Goal: Check status: Check status

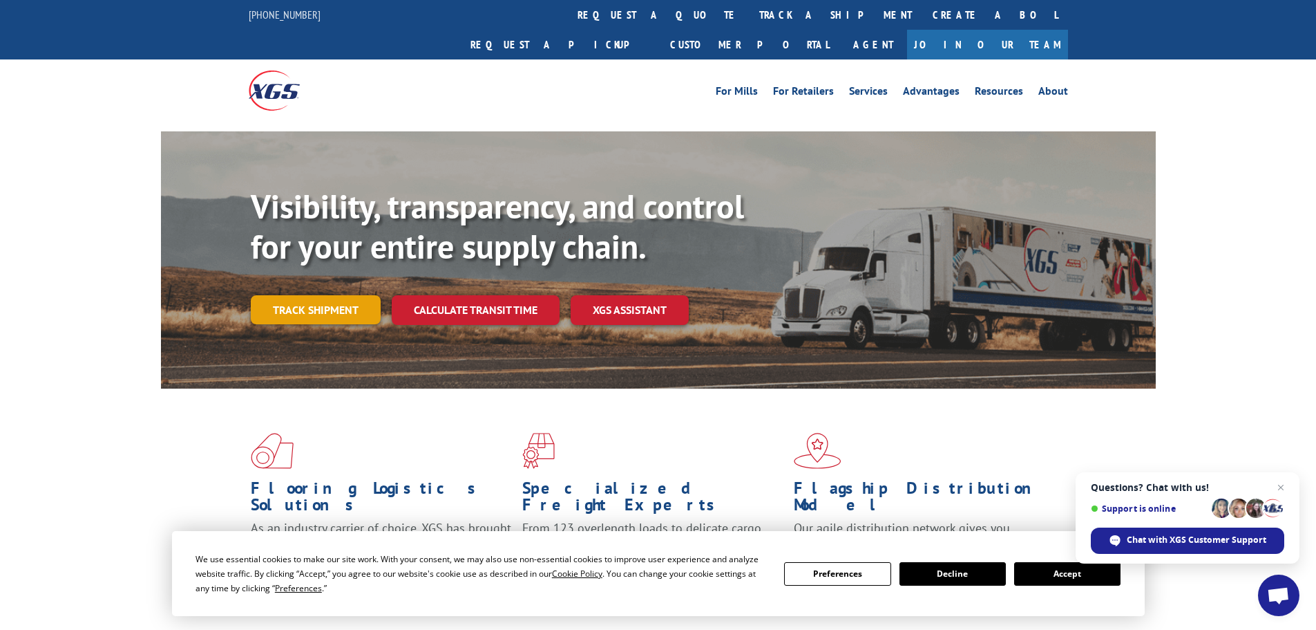
click at [323, 295] on link "Track shipment" at bounding box center [316, 309] width 130 height 29
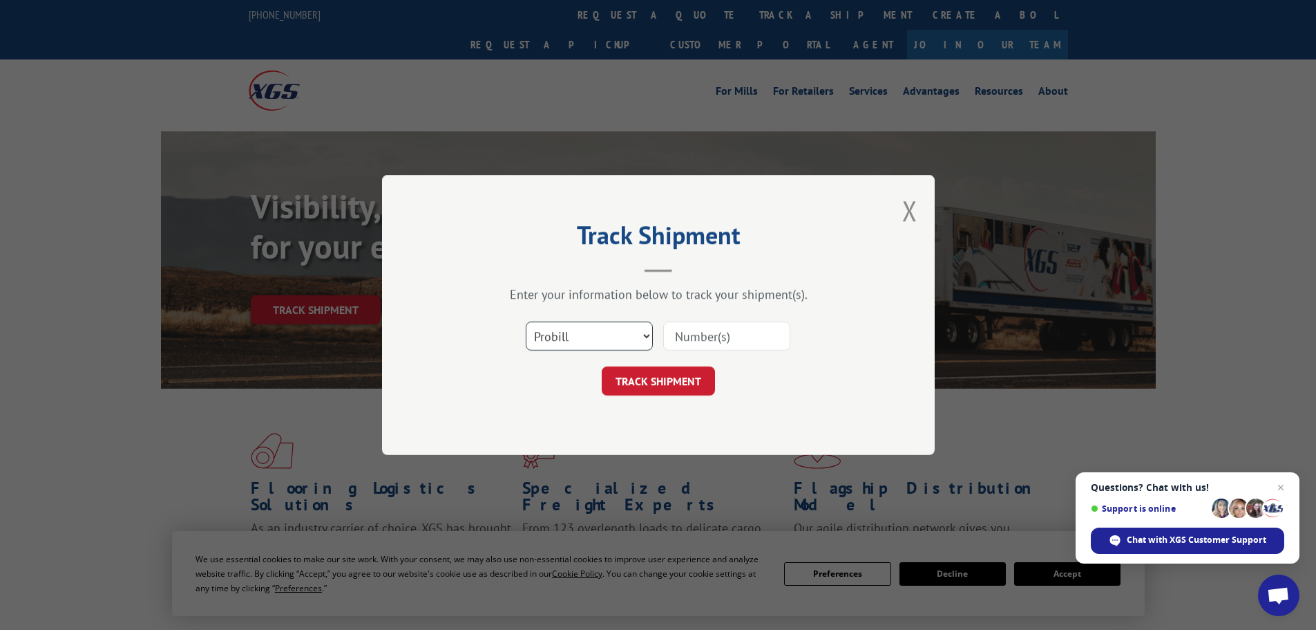
click at [574, 343] on select "Select category... Probill BOL PO" at bounding box center [589, 335] width 127 height 29
select select "po"
click at [526, 321] on select "Select category... Probill BOL PO" at bounding box center [589, 335] width 127 height 29
paste input "18543503"
type input "18543503"
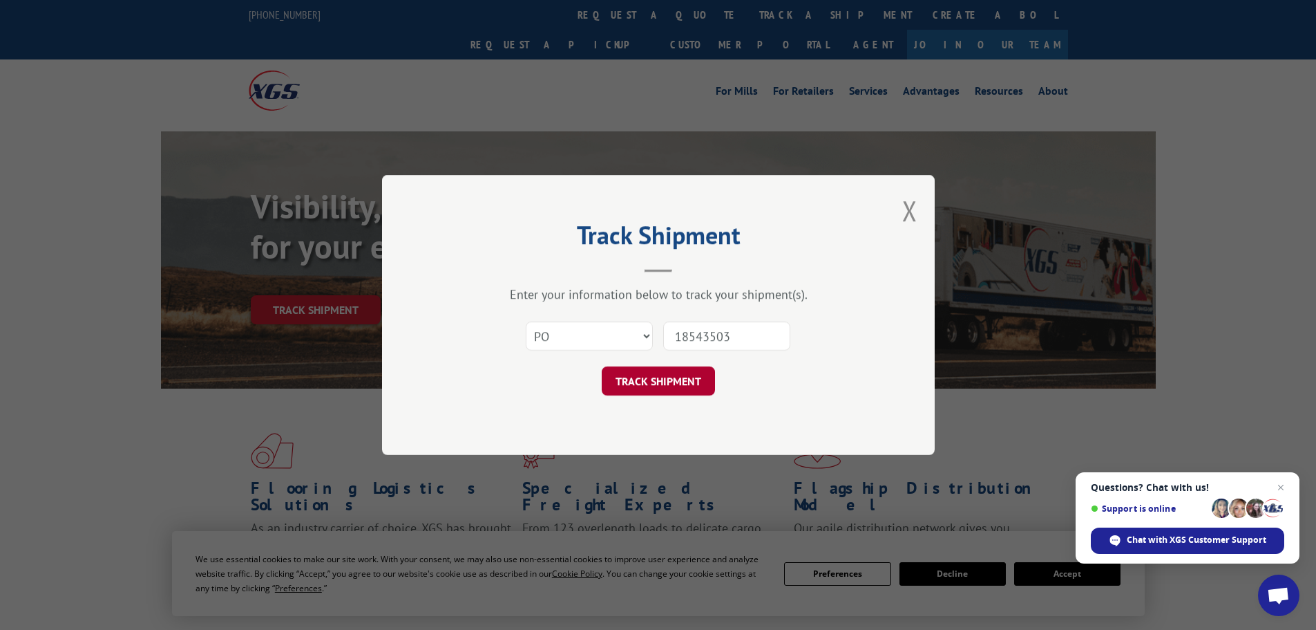
click at [664, 387] on button "TRACK SHIPMENT" at bounding box center [658, 380] width 113 height 29
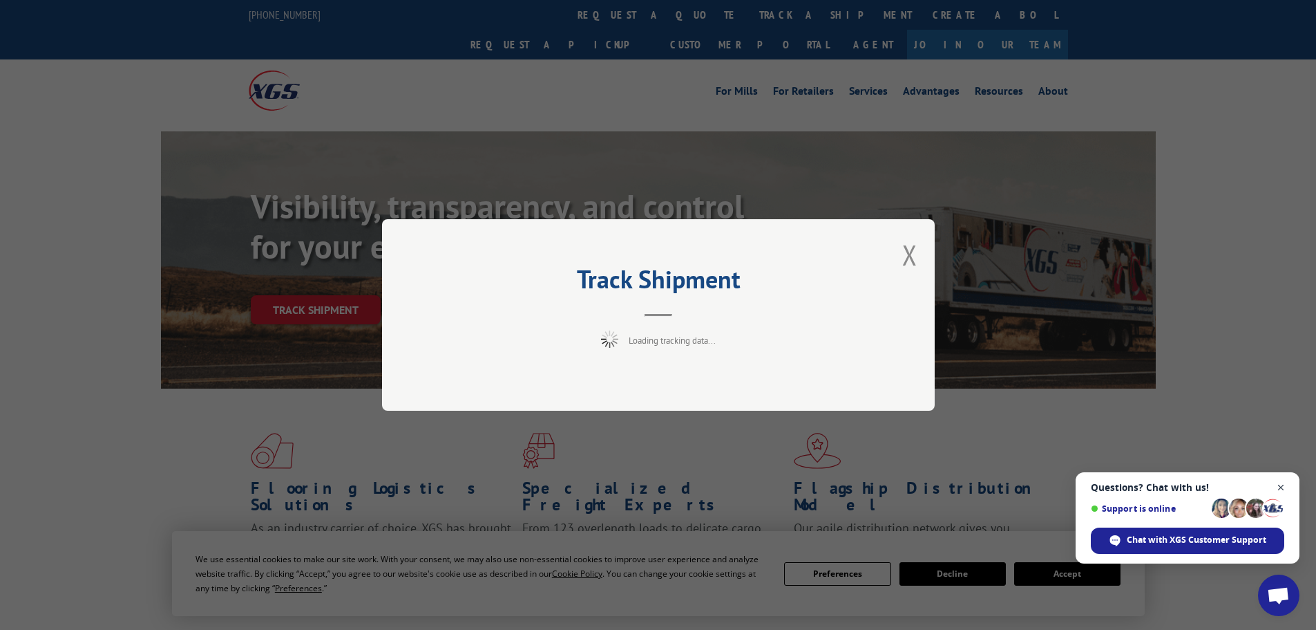
click at [1285, 488] on span "Close chat" at bounding box center [1281, 487] width 17 height 17
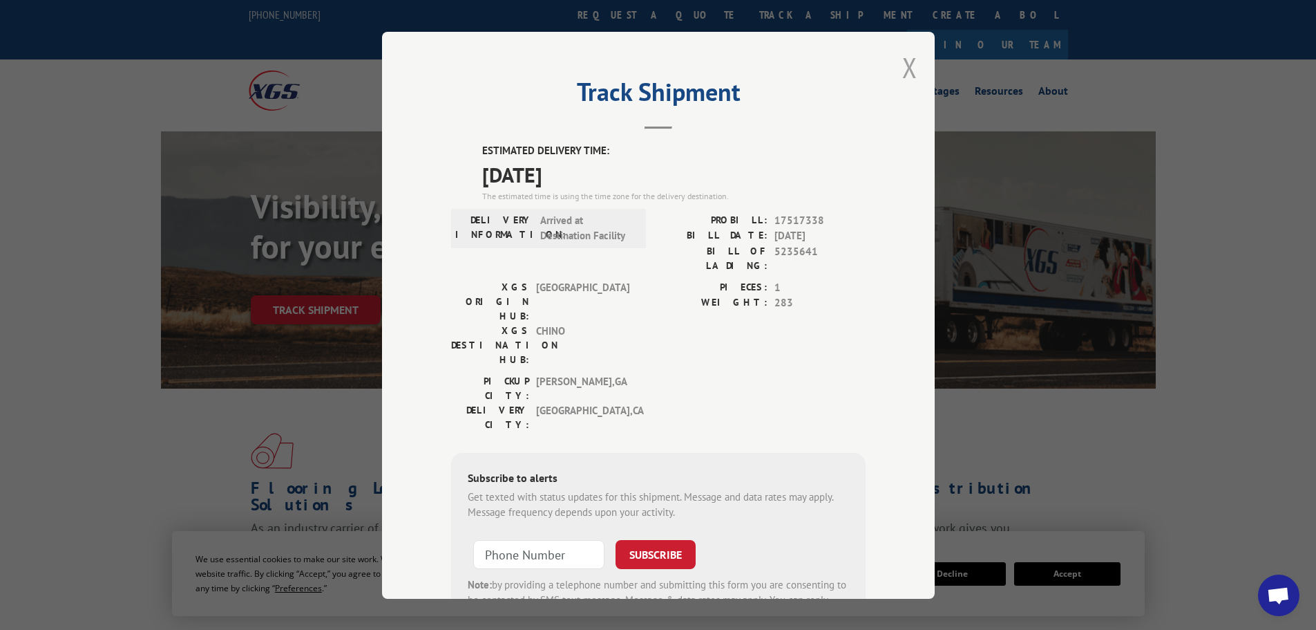
click at [903, 66] on button "Close modal" at bounding box center [910, 67] width 15 height 37
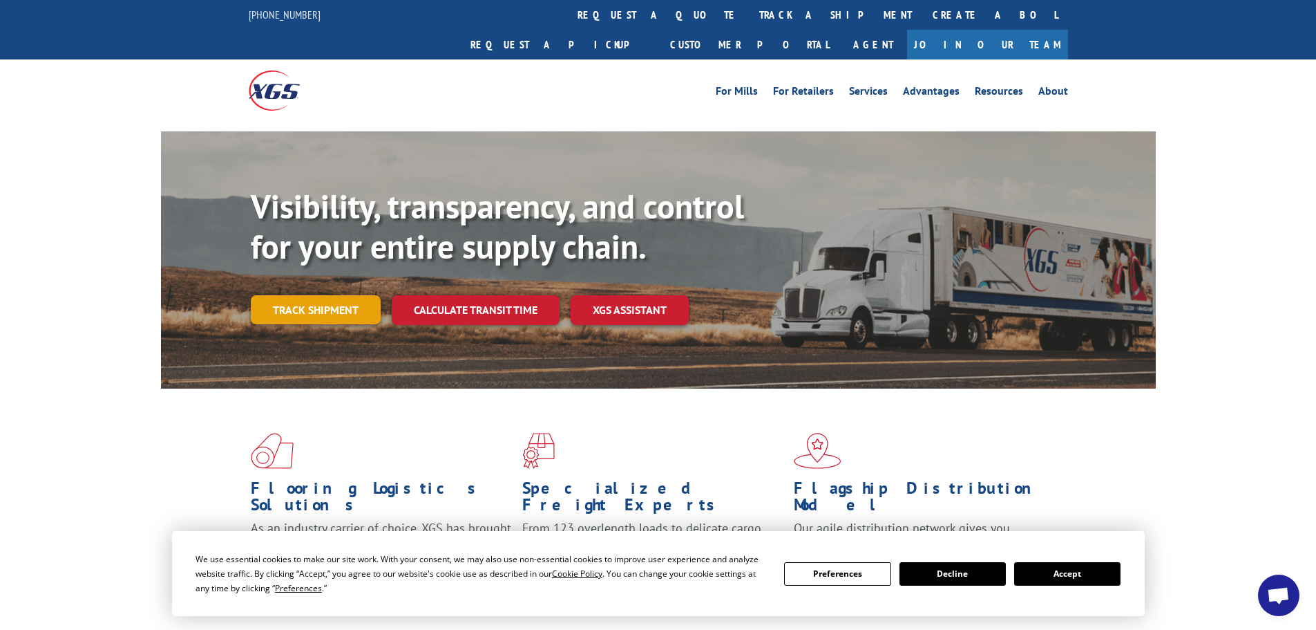
click at [319, 295] on link "Track shipment" at bounding box center [316, 309] width 130 height 29
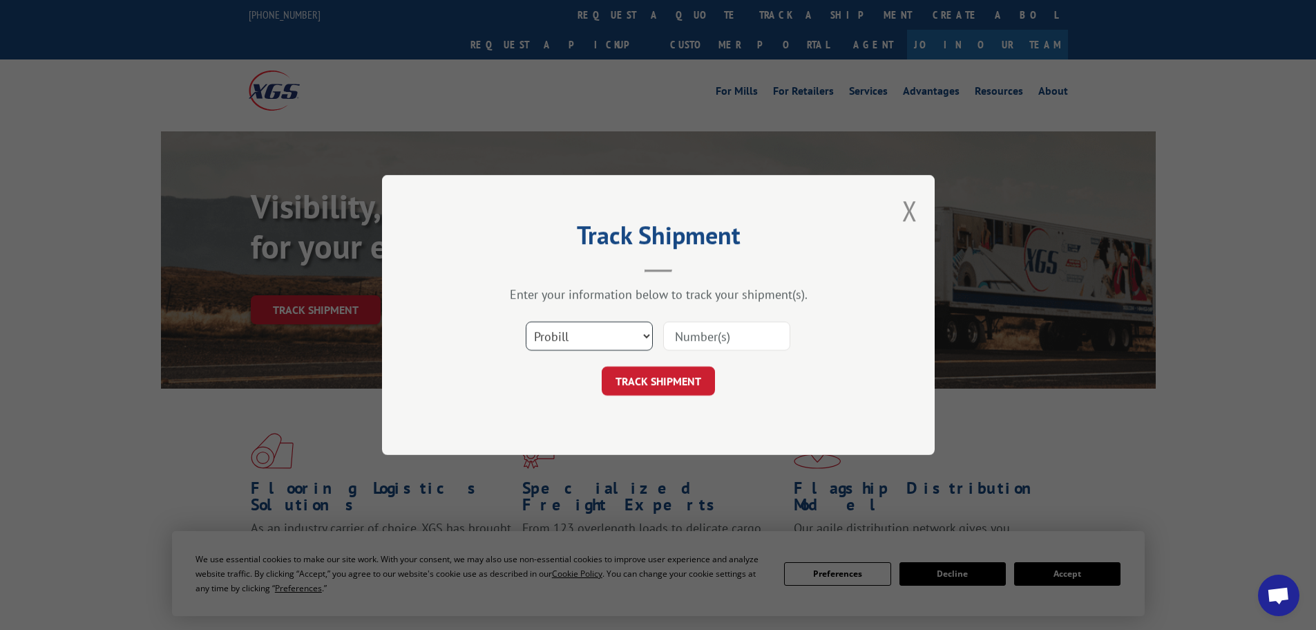
click at [602, 343] on select "Select category... Probill BOL PO" at bounding box center [589, 335] width 127 height 29
select select "po"
click at [526, 321] on select "Select category... Probill BOL PO" at bounding box center [589, 335] width 127 height 29
paste input "18543516"
type input "18543516"
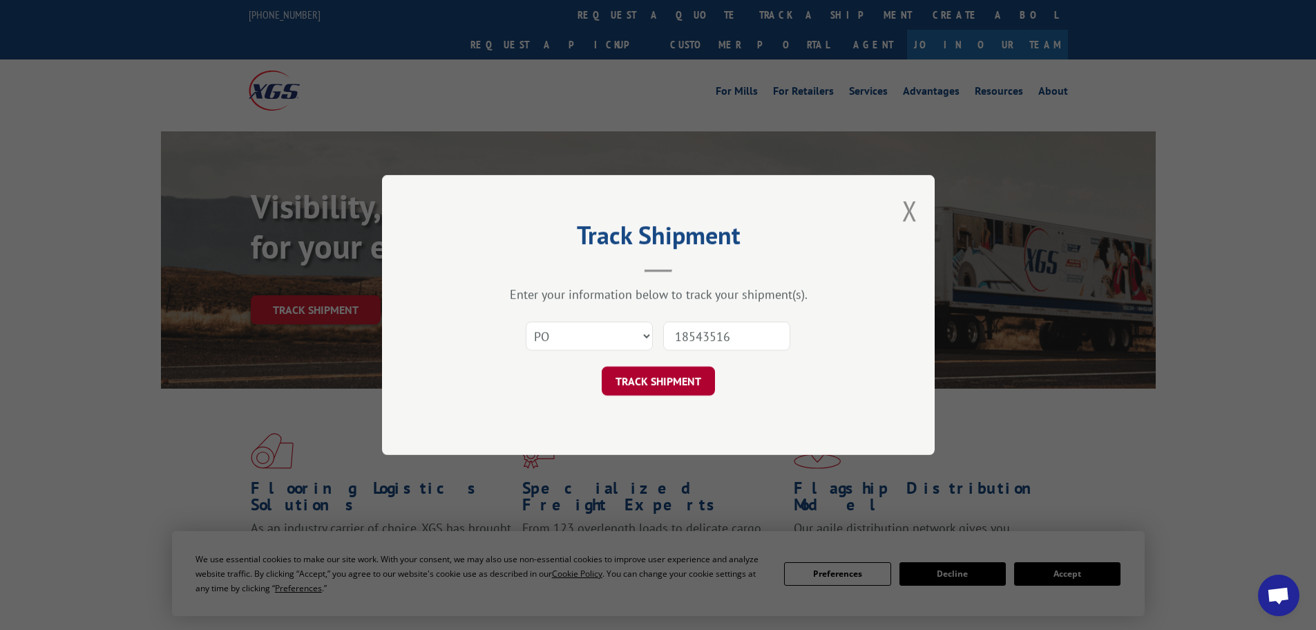
click at [684, 385] on button "TRACK SHIPMENT" at bounding box center [658, 380] width 113 height 29
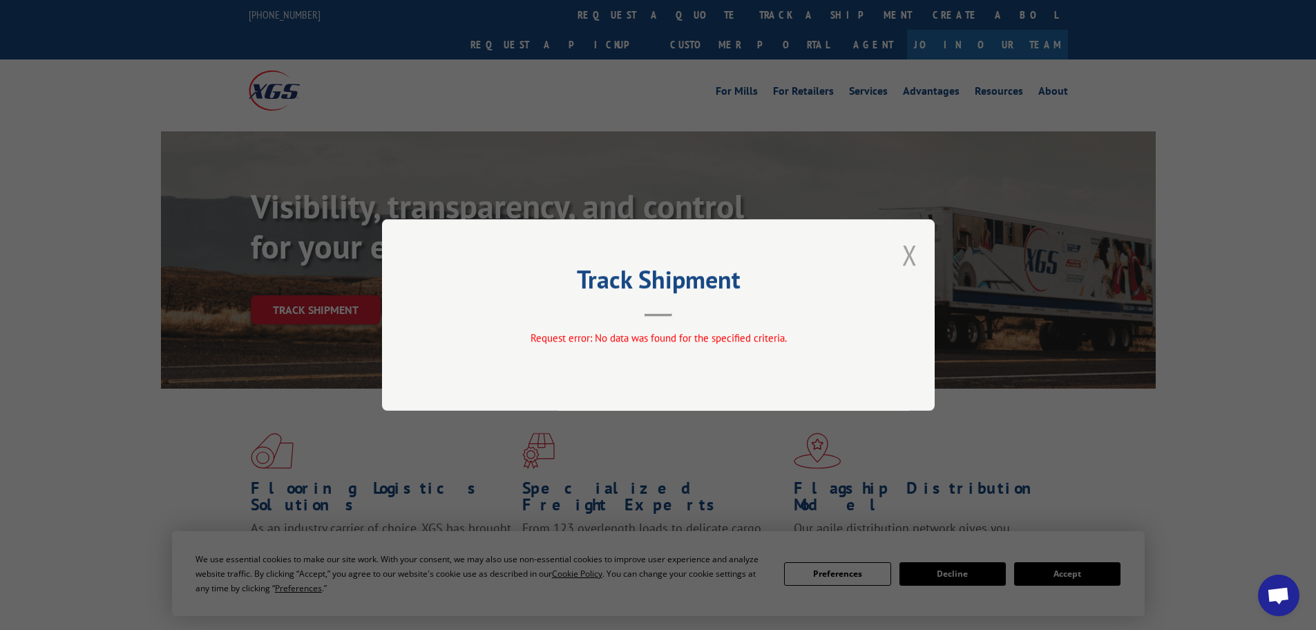
click at [906, 249] on button "Close modal" at bounding box center [910, 254] width 15 height 37
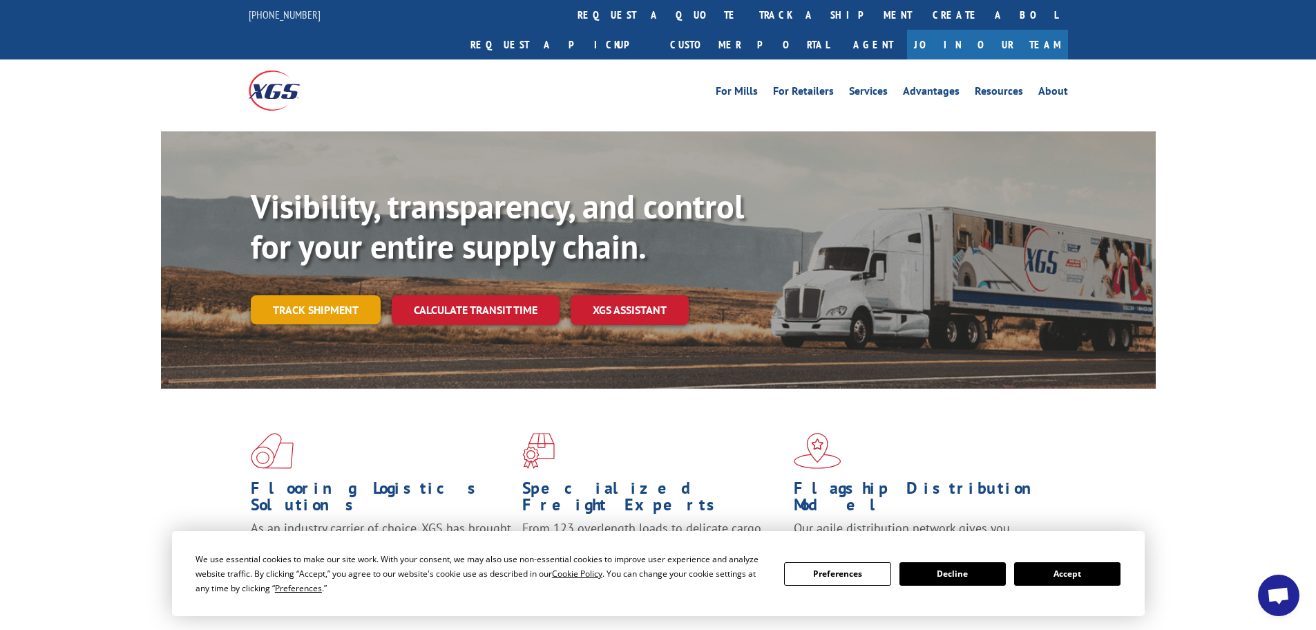
click at [332, 295] on link "Track shipment" at bounding box center [316, 309] width 130 height 29
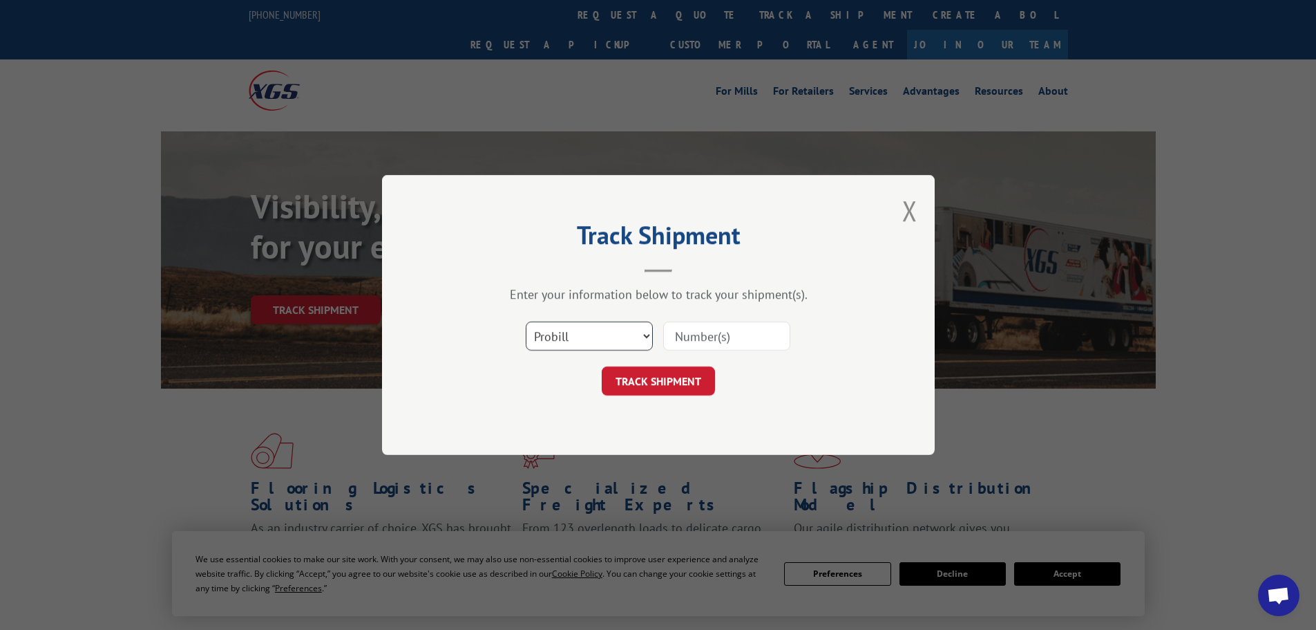
click at [586, 330] on select "Select category... Probill BOL PO" at bounding box center [589, 335] width 127 height 29
select select "po"
click at [526, 321] on select "Select category... Probill BOL PO" at bounding box center [589, 335] width 127 height 29
paste input "18543516"
type input "18543516"
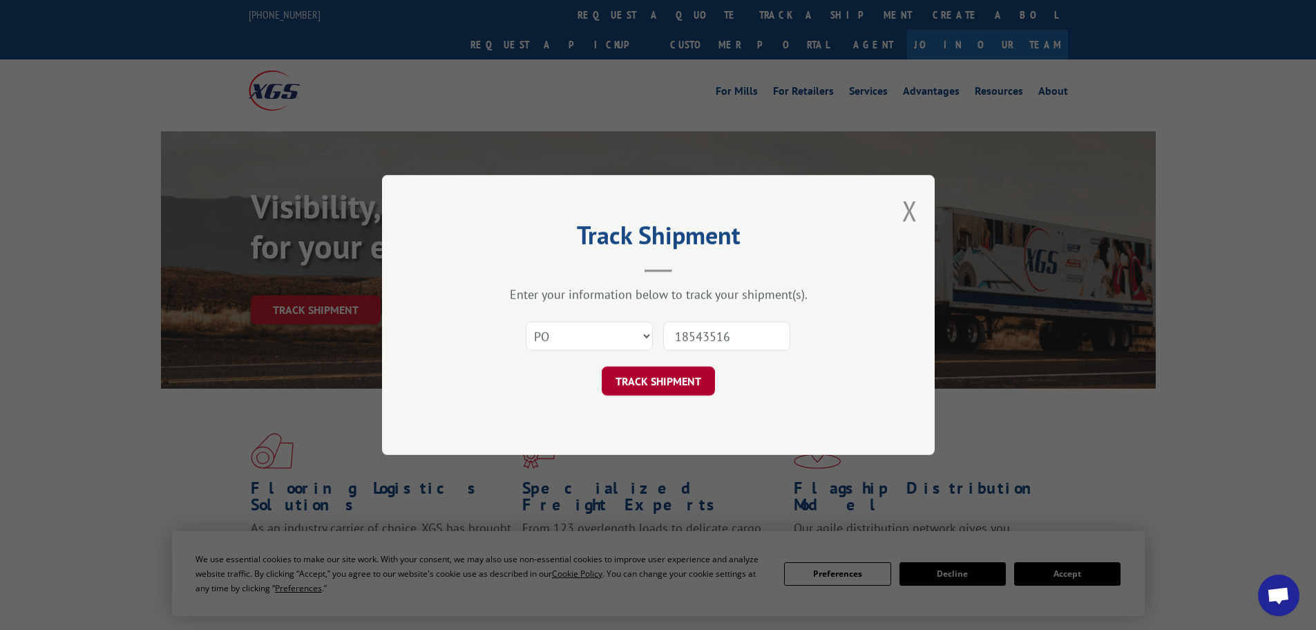
click at [688, 388] on button "TRACK SHIPMENT" at bounding box center [658, 380] width 113 height 29
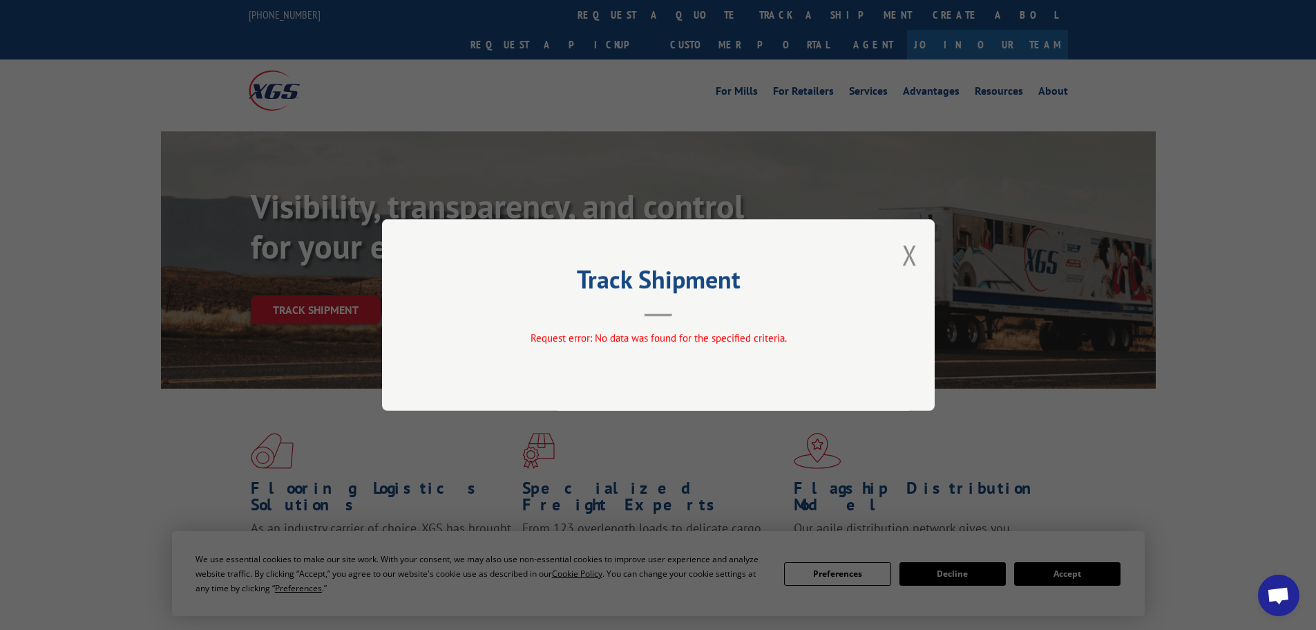
click at [902, 252] on div "Track Shipment Request error: No data was found for the specified criteria." at bounding box center [658, 314] width 553 height 191
